Goal: Information Seeking & Learning: Check status

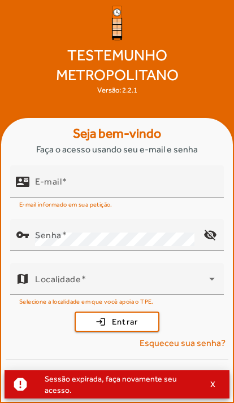
click at [219, 14] on div "Testemunho Metropolitano Versão: 2.2.1" at bounding box center [117, 50] width 234 height 100
click at [162, 193] on input "E-mail" at bounding box center [124, 186] width 179 height 14
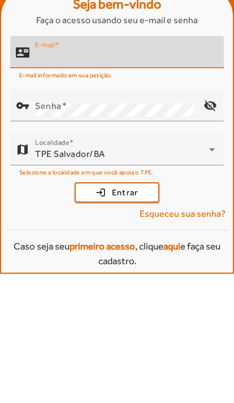
type input "**********"
click at [117, 311] on button "login Entrar" at bounding box center [116, 321] width 85 height 20
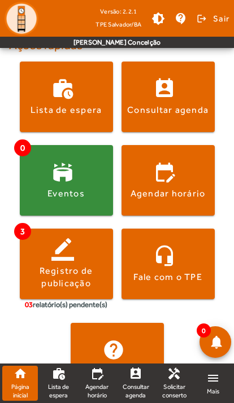
scroll to position [249, 0]
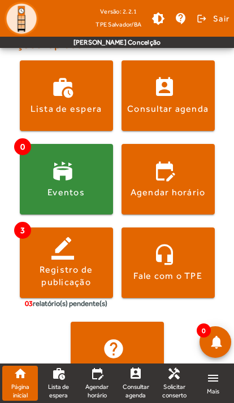
click at [142, 382] on link "perm_contact_calendar Consultar agenda" at bounding box center [135, 383] width 36 height 35
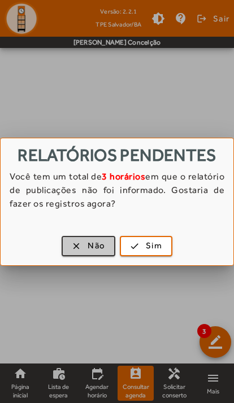
click at [77, 258] on span "button" at bounding box center [88, 245] width 51 height 27
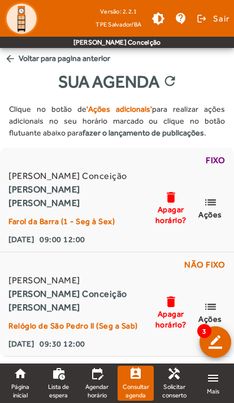
click at [217, 208] on mat-icon "list" at bounding box center [210, 202] width 14 height 14
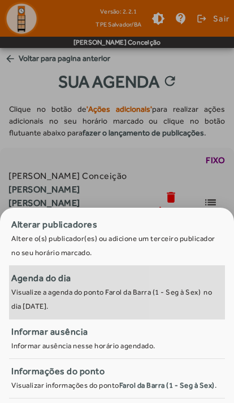
click at [192, 271] on div "Agenda do dia" at bounding box center [116, 278] width 211 height 14
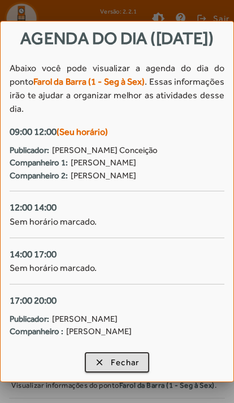
click at [103, 363] on span "button" at bounding box center [117, 362] width 63 height 27
